Goal: Information Seeking & Learning: Learn about a topic

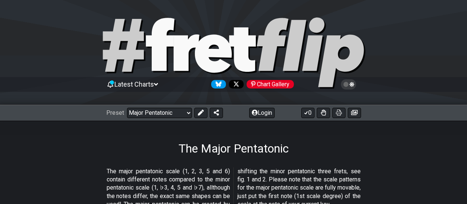
scroll to position [195, 0]
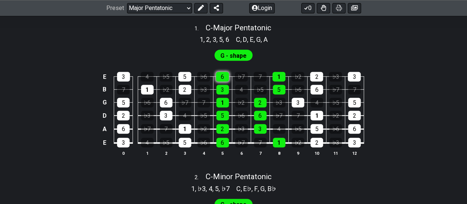
click at [221, 81] on div "6" at bounding box center [222, 77] width 13 height 10
click at [225, 81] on div "6" at bounding box center [222, 77] width 13 height 10
click at [229, 61] on span "G - shape" at bounding box center [234, 55] width 26 height 11
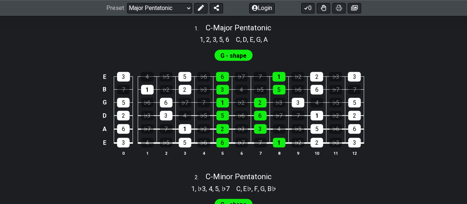
click at [230, 61] on span "G - shape" at bounding box center [234, 55] width 26 height 11
click at [312, 81] on div "2" at bounding box center [316, 77] width 13 height 10
click at [315, 94] on div "6" at bounding box center [317, 90] width 13 height 10
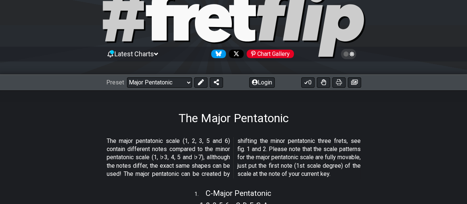
scroll to position [41, 0]
